Goal: Task Accomplishment & Management: Manage account settings

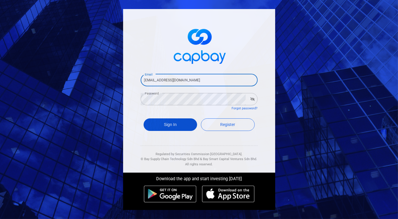
click at [163, 122] on button "Sign In" at bounding box center [170, 125] width 54 height 13
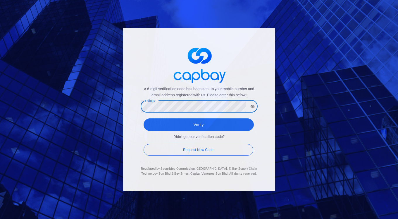
click at [143, 119] on button "Verify" at bounding box center [198, 125] width 110 height 13
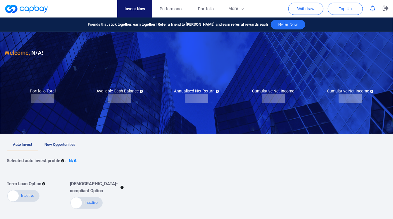
checkbox input "true"
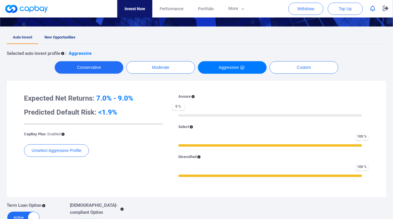
scroll to position [65, 0]
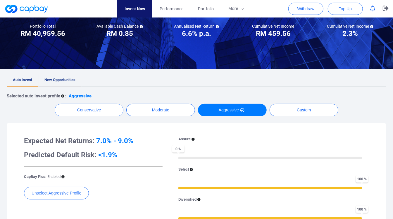
click at [64, 79] on span "New Opportunities" at bounding box center [59, 80] width 31 height 4
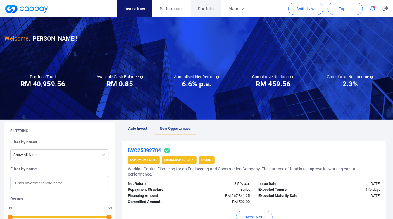
click at [193, 15] on link "Portfolio" at bounding box center [206, 9] width 30 height 18
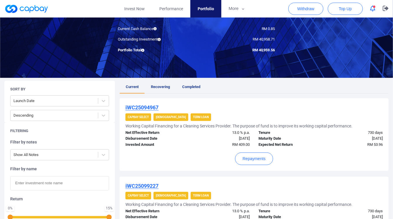
scroll to position [130, 0]
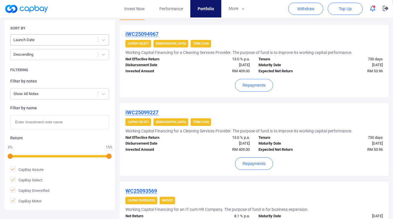
click at [90, 38] on div at bounding box center [54, 40] width 82 height 7
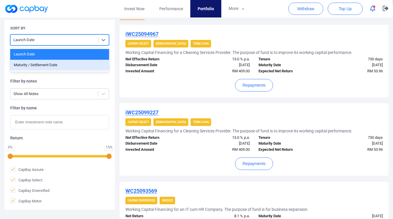
click at [78, 62] on div "Maturity / Settlement Date" at bounding box center [59, 65] width 99 height 11
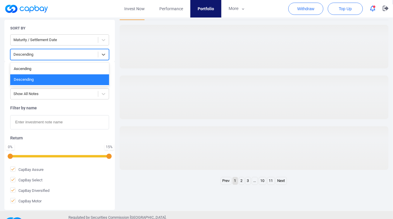
click at [89, 56] on div at bounding box center [54, 54] width 82 height 7
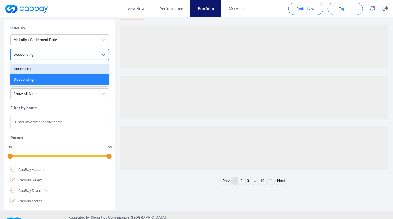
click at [82, 69] on div "Ascending" at bounding box center [59, 69] width 99 height 11
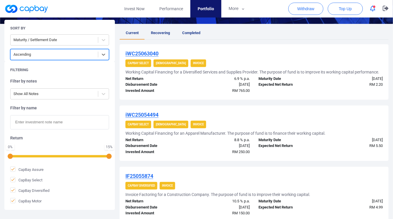
scroll to position [0, 0]
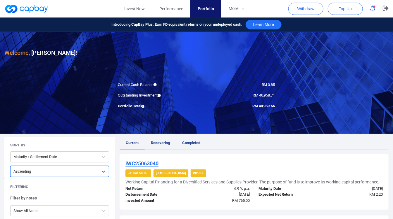
click at [151, 139] on link "Recovering" at bounding box center [160, 143] width 31 height 13
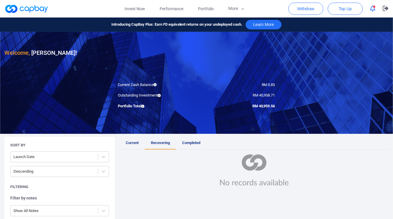
click at [141, 142] on link "Current" at bounding box center [132, 143] width 25 height 13
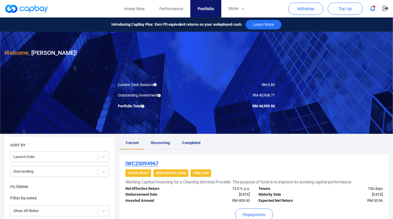
click at [138, 144] on span "Current" at bounding box center [132, 143] width 13 height 4
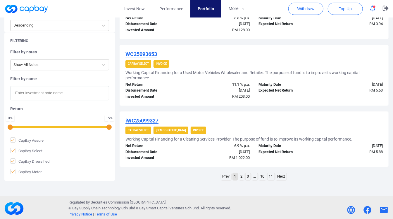
click at [242, 174] on link "2" at bounding box center [241, 176] width 5 height 7
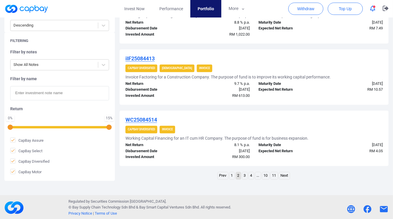
click at [228, 178] on link "Prev" at bounding box center [223, 175] width 10 height 7
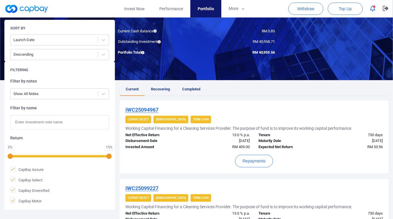
scroll to position [32, 0]
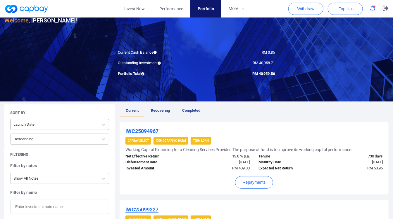
click at [87, 121] on div at bounding box center [54, 124] width 82 height 7
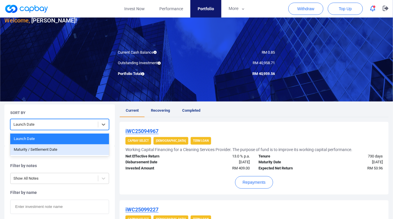
click at [78, 145] on div "Maturity / Settlement Date" at bounding box center [59, 150] width 99 height 11
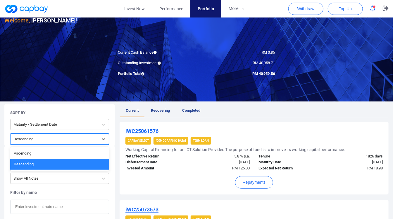
click at [96, 138] on div "Descending" at bounding box center [54, 140] width 87 height 10
click at [81, 177] on div at bounding box center [54, 178] width 82 height 7
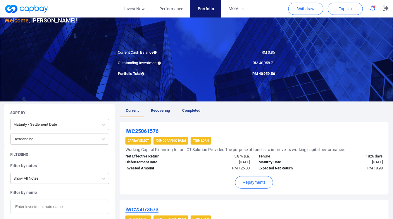
click at [80, 147] on div "Filtering Filter by notes Show All Notes Filter by name Return 0 % 15 % CapBay …" at bounding box center [59, 220] width 110 height 149
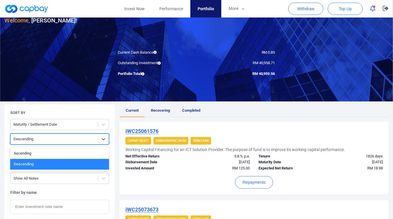
click at [73, 139] on div at bounding box center [54, 139] width 82 height 7
click at [67, 156] on div "Ascending" at bounding box center [59, 153] width 99 height 11
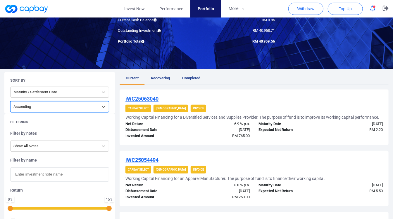
scroll to position [130, 0]
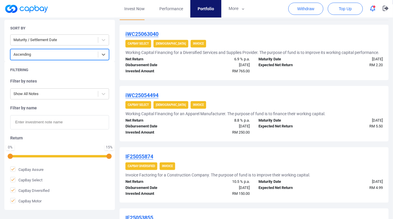
click at [371, 10] on icon "button" at bounding box center [372, 9] width 5 height 6
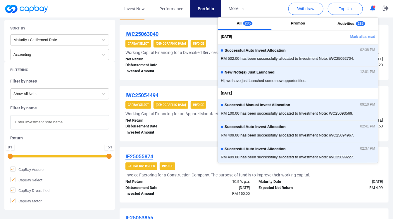
click at [371, 10] on icon "button" at bounding box center [372, 9] width 5 height 6
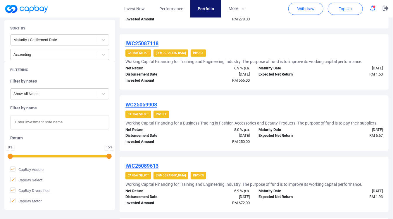
scroll to position [596, 0]
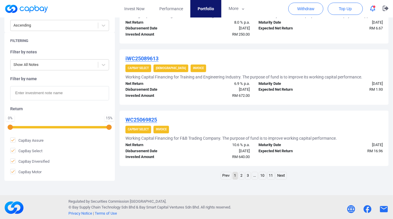
click at [241, 174] on link "2" at bounding box center [241, 175] width 5 height 7
click at [231, 176] on link "1" at bounding box center [231, 175] width 5 height 7
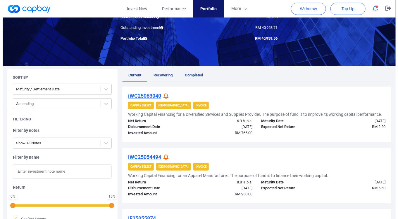
scroll to position [65, 0]
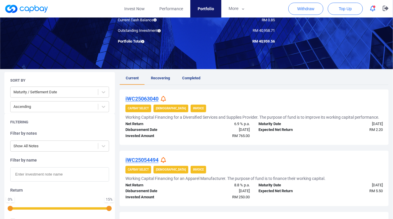
click at [164, 94] on div "iWC25063040 CapBay Select Shariah Invoice Working Capital Financing for a Diver…" at bounding box center [254, 118] width 269 height 56
click at [164, 101] on icon at bounding box center [163, 99] width 5 height 6
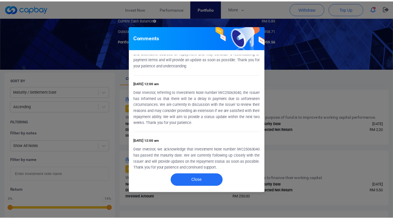
scroll to position [31, 0]
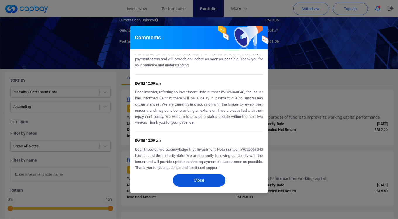
click at [213, 175] on button "Close" at bounding box center [199, 180] width 53 height 13
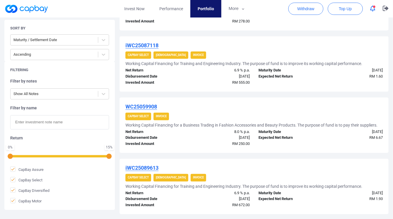
scroll to position [584, 0]
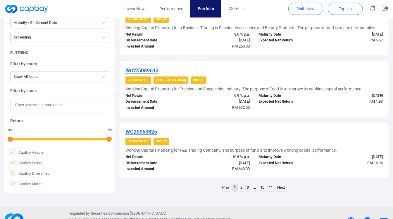
click at [240, 186] on link "2" at bounding box center [241, 187] width 5 height 7
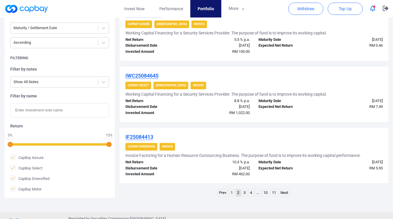
click at [243, 191] on link "3" at bounding box center [244, 193] width 5 height 7
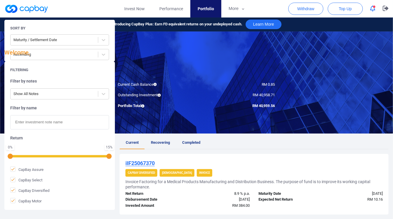
scroll to position [0, 0]
